Goal: Check status: Check status

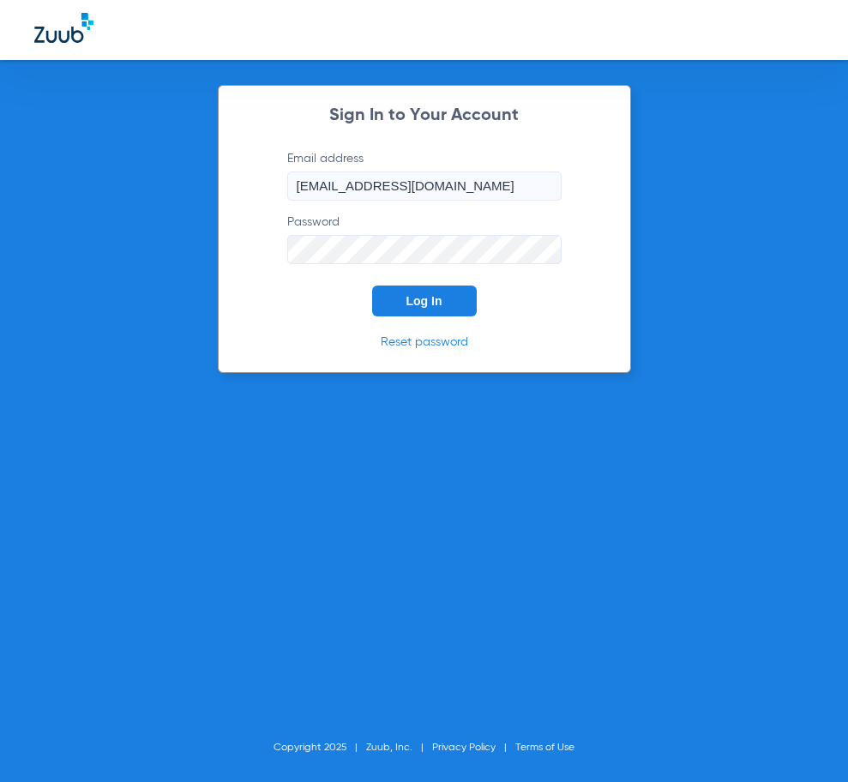
click at [391, 311] on button "Log In" at bounding box center [424, 301] width 105 height 31
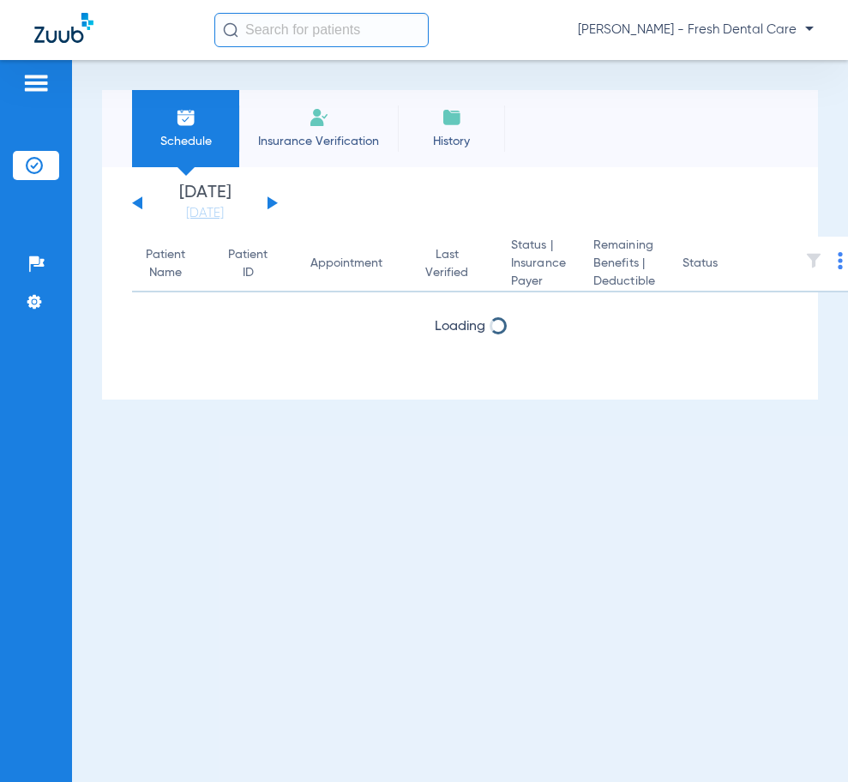
click at [335, 46] on input "text" at bounding box center [321, 30] width 214 height 34
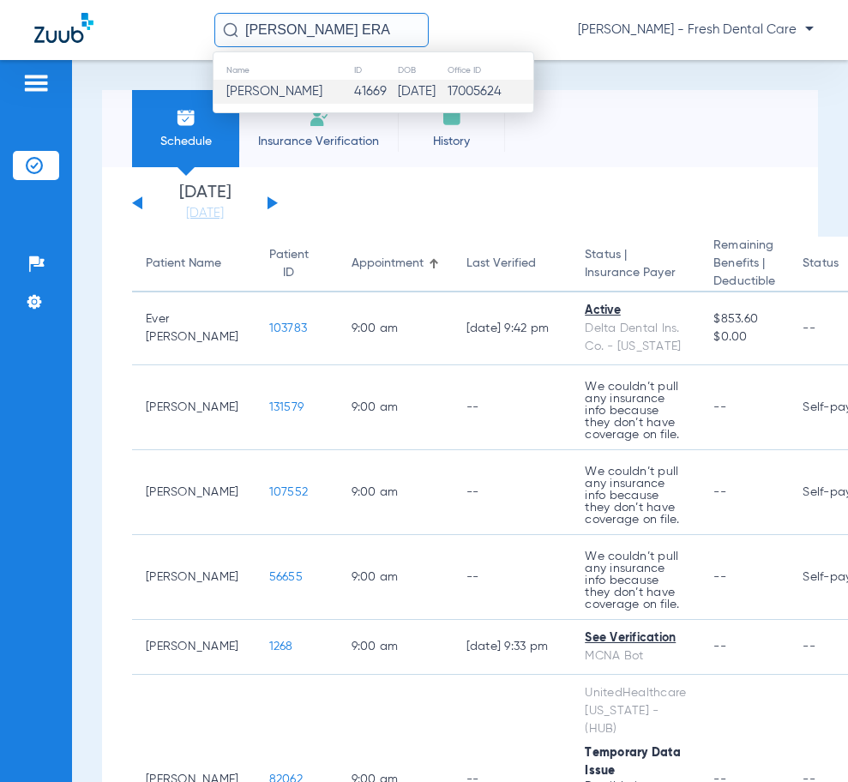
type input "[PERSON_NAME] ERA"
click at [315, 88] on span "[PERSON_NAME]" at bounding box center [274, 91] width 96 height 13
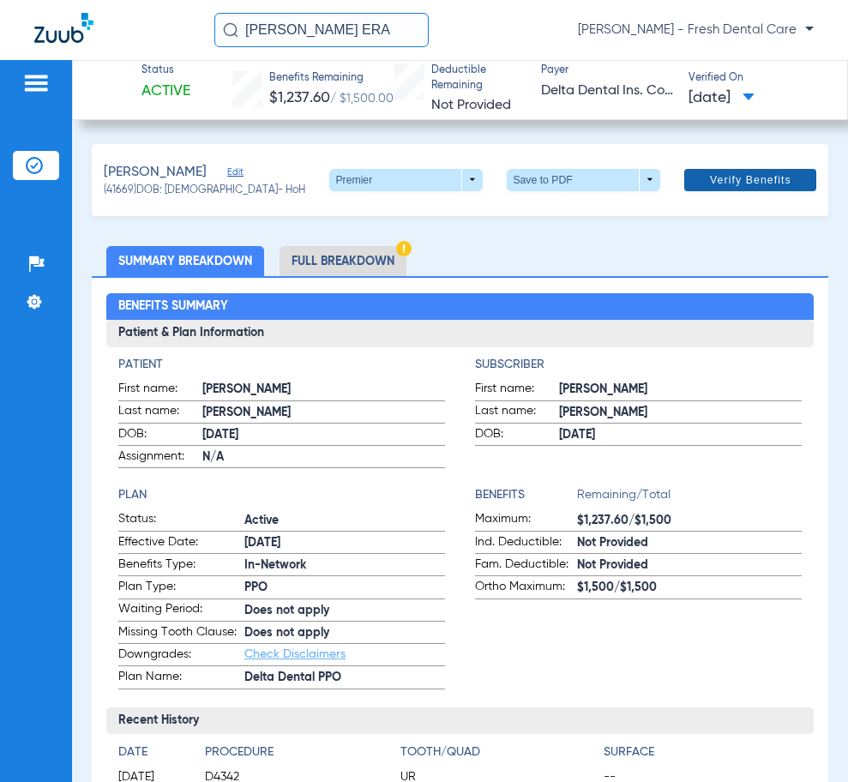
click at [749, 177] on span "Verify Benefits" at bounding box center [750, 180] width 81 height 14
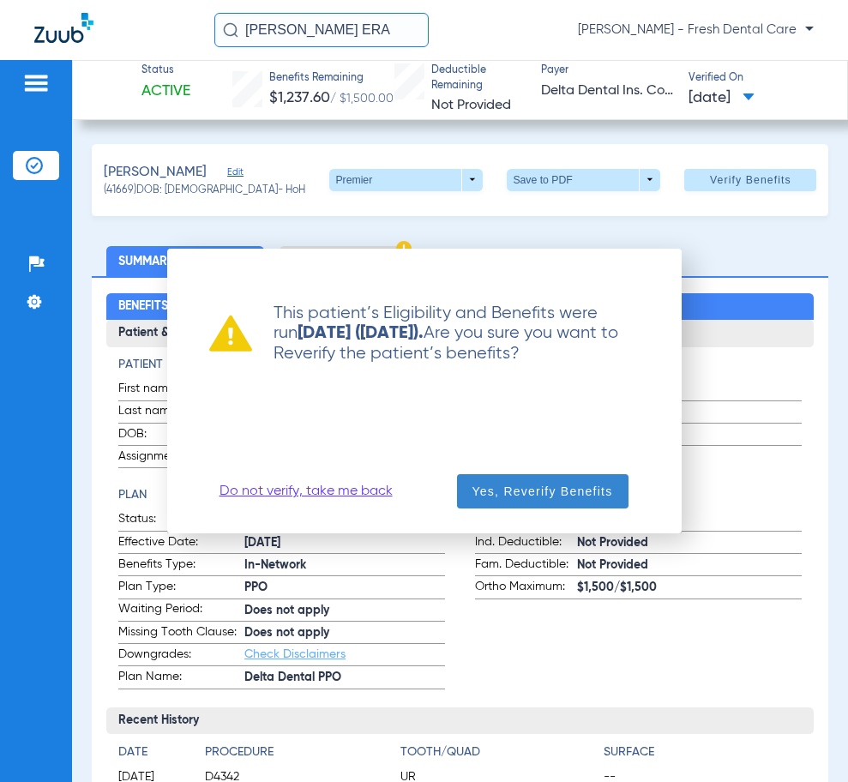
click at [503, 490] on span "Yes, Reverify Benefits" at bounding box center [542, 491] width 141 height 17
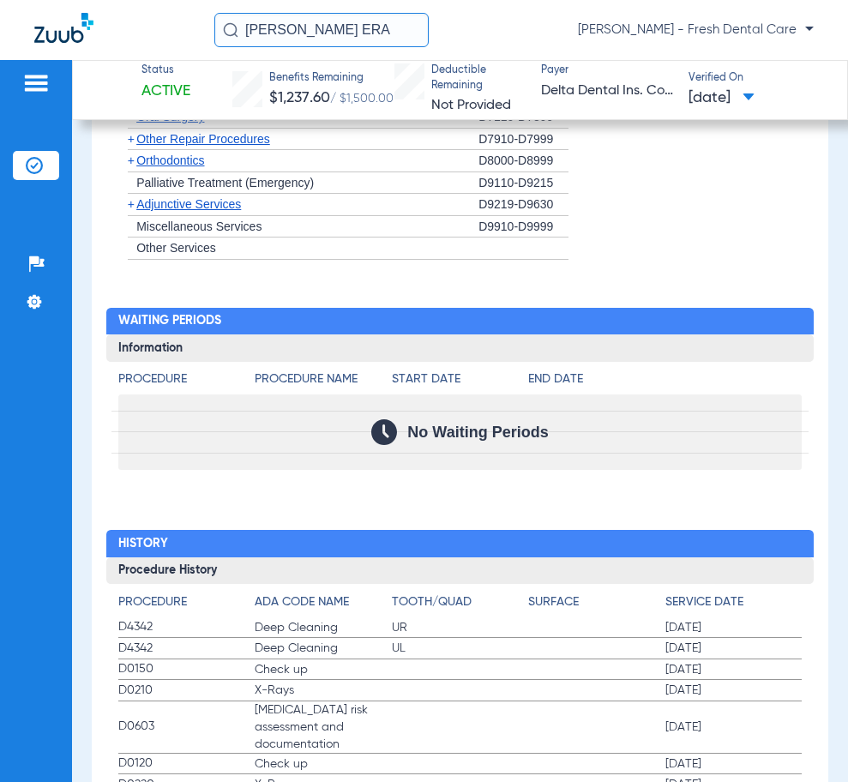
scroll to position [2401, 0]
